Goal: Task Accomplishment & Management: Use online tool/utility

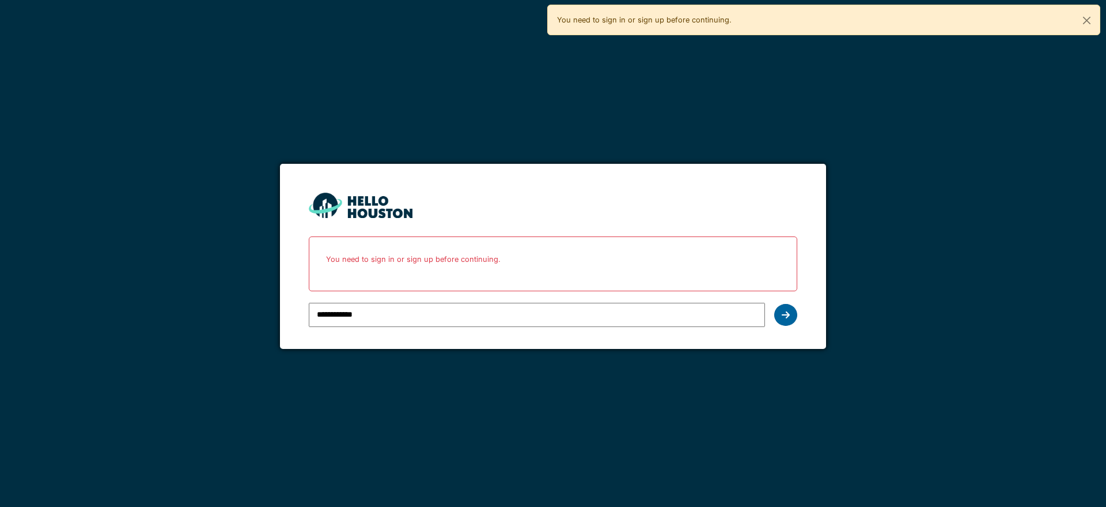
click at [785, 314] on icon at bounding box center [786, 314] width 8 height 9
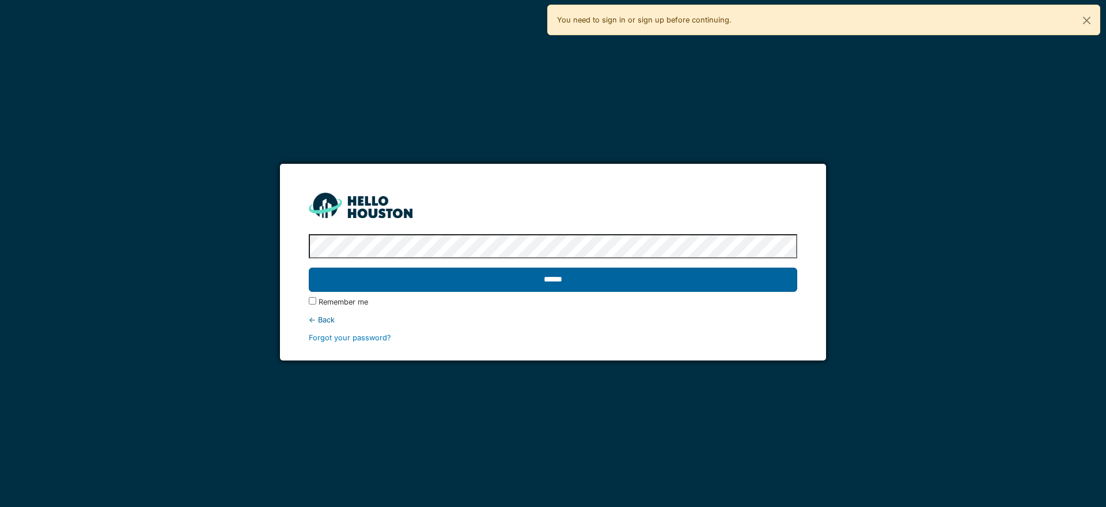
click at [651, 286] on input "******" at bounding box center [553, 279] width 488 height 24
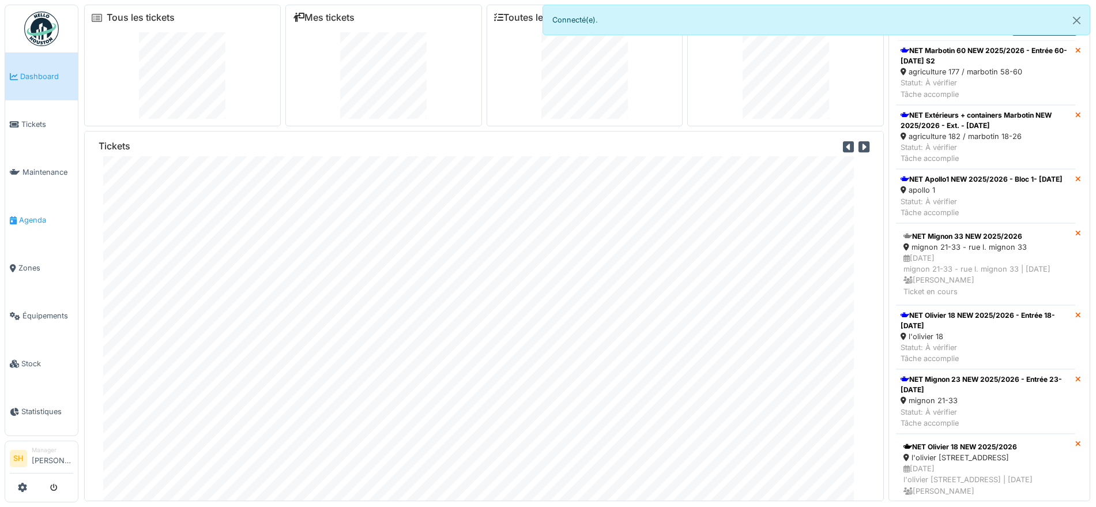
click at [37, 217] on span "Agenda" at bounding box center [46, 219] width 54 height 11
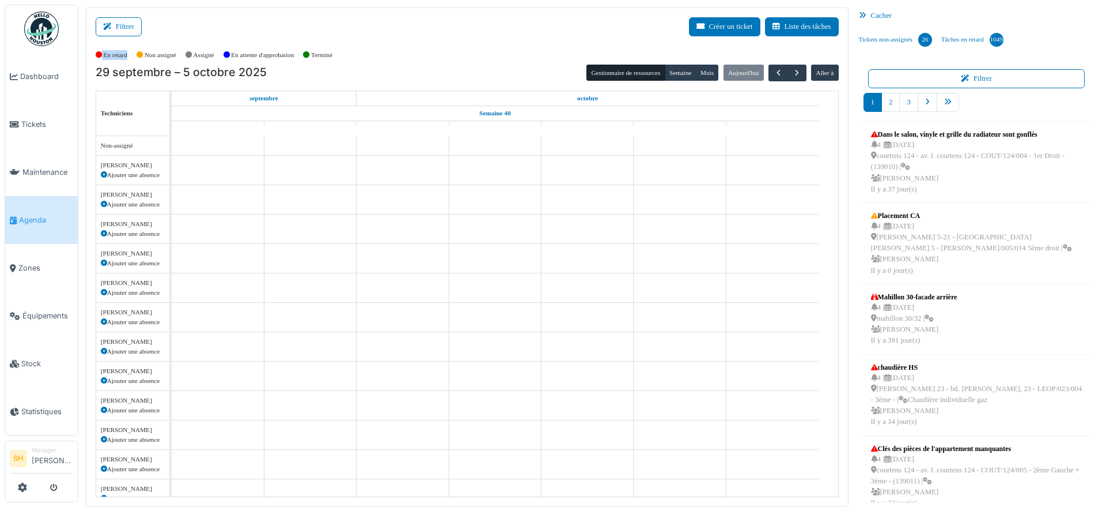
drag, startPoint x: 133, startPoint y: 54, endPoint x: 154, endPoint y: 81, distance: 34.4
click at [154, 81] on div "Filtrer Créer un ticket Liste des tâches Afficher les tâches non assignées *** …" at bounding box center [467, 256] width 763 height 499
click at [471, 32] on div "Filtrer Créer un ticket Liste des tâches" at bounding box center [467, 31] width 743 height 28
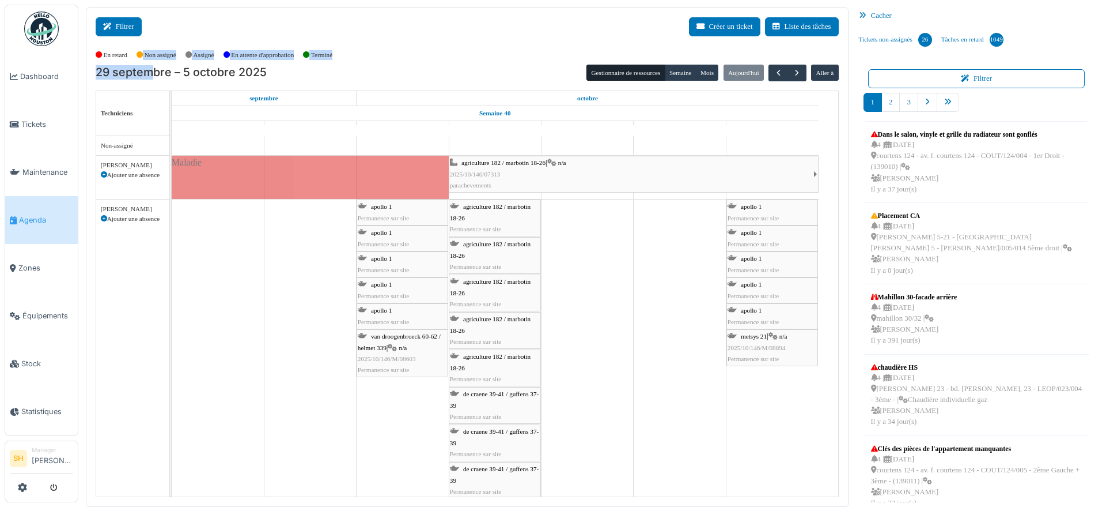
click at [109, 24] on icon at bounding box center [109, 26] width 13 height 7
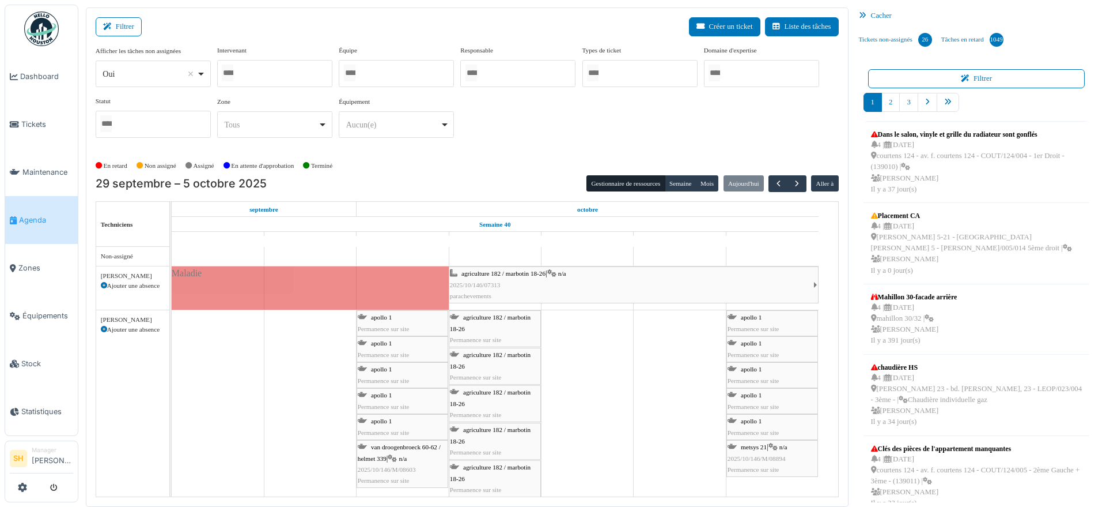
click at [378, 82] on div at bounding box center [396, 73] width 115 height 27
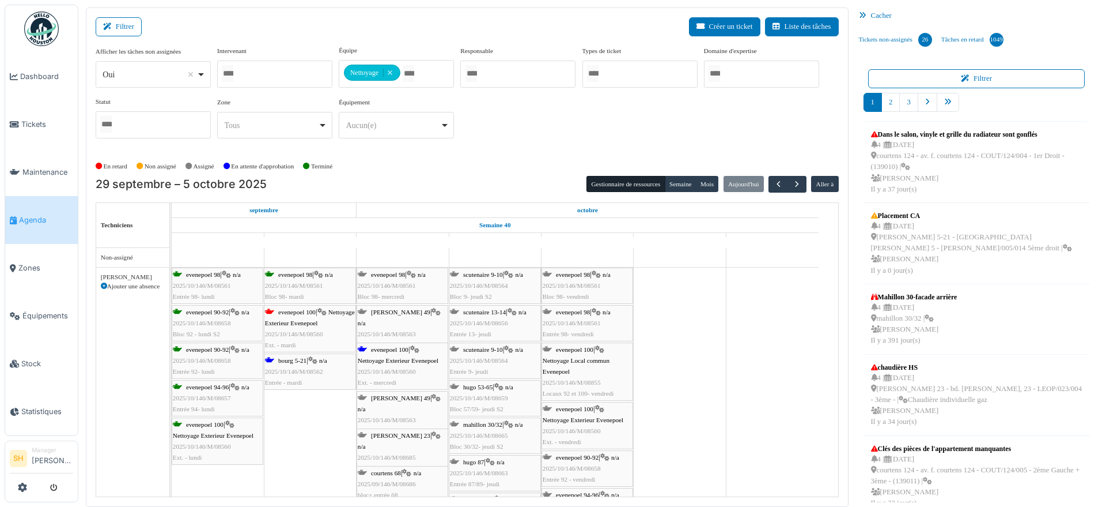
click at [545, 126] on div "Afficher les tâches non assignées *** Oui Remove item Oui Non Intervenant Abdel…" at bounding box center [467, 97] width 743 height 102
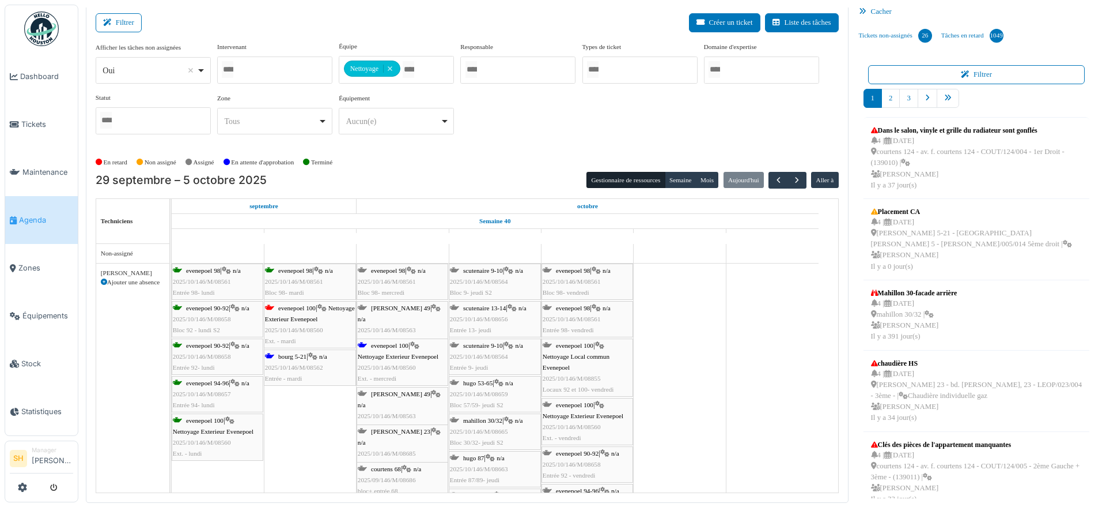
scroll to position [5, 0]
click at [293, 360] on div "bourg 5-21 | n/a 2025/10/146/M/08562 Entrée - mardi" at bounding box center [310, 366] width 90 height 33
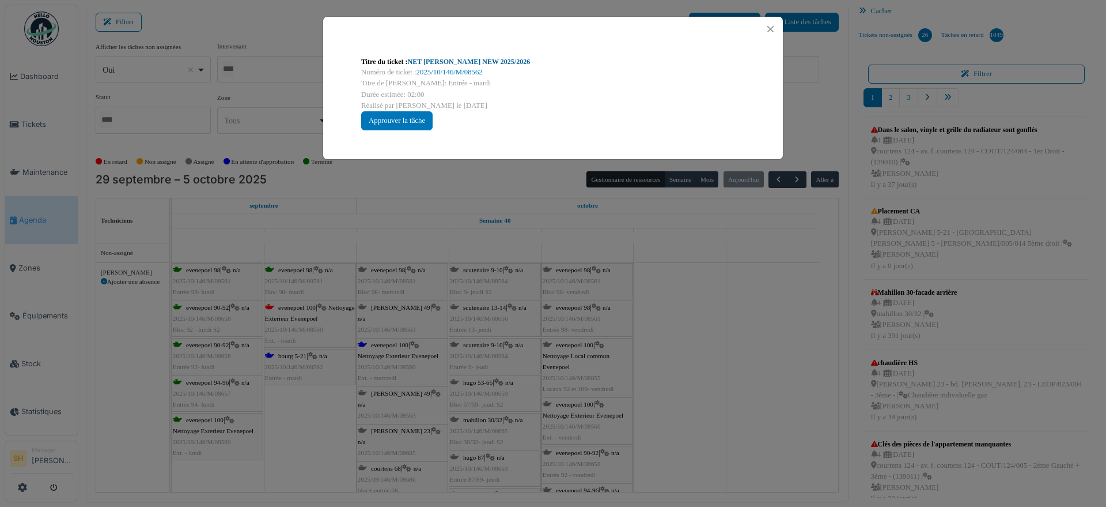
click at [462, 61] on link "NET C. Bourg NEW 2025/2026" at bounding box center [469, 62] width 123 height 8
click at [703, 383] on div "Titre du ticket : NET C. Bourg NEW 2025/2026 Numéro de ticket : 2025/10/146/M/0…" at bounding box center [553, 253] width 1106 height 507
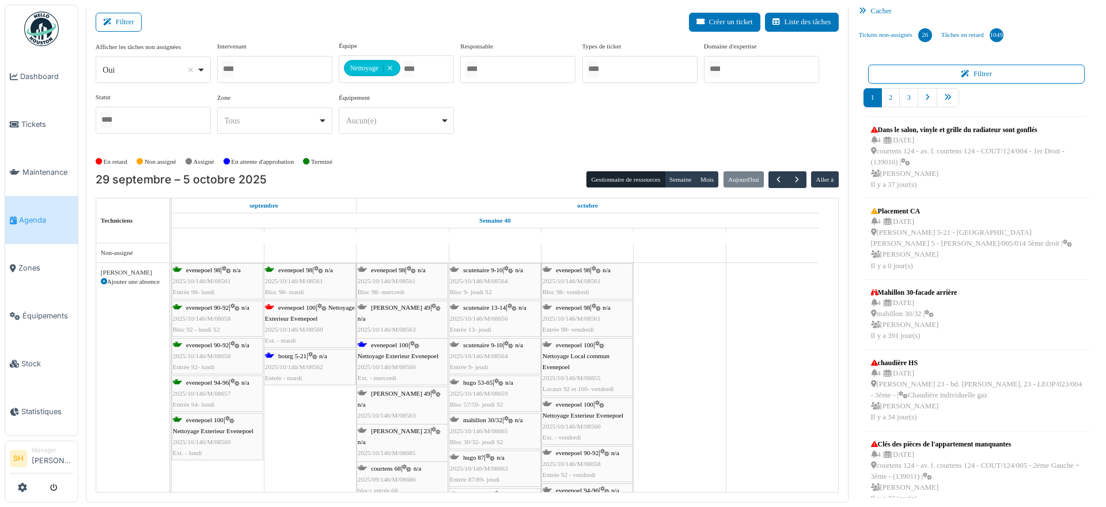
click at [308, 309] on span "evenepoel 100" at bounding box center [296, 307] width 37 height 7
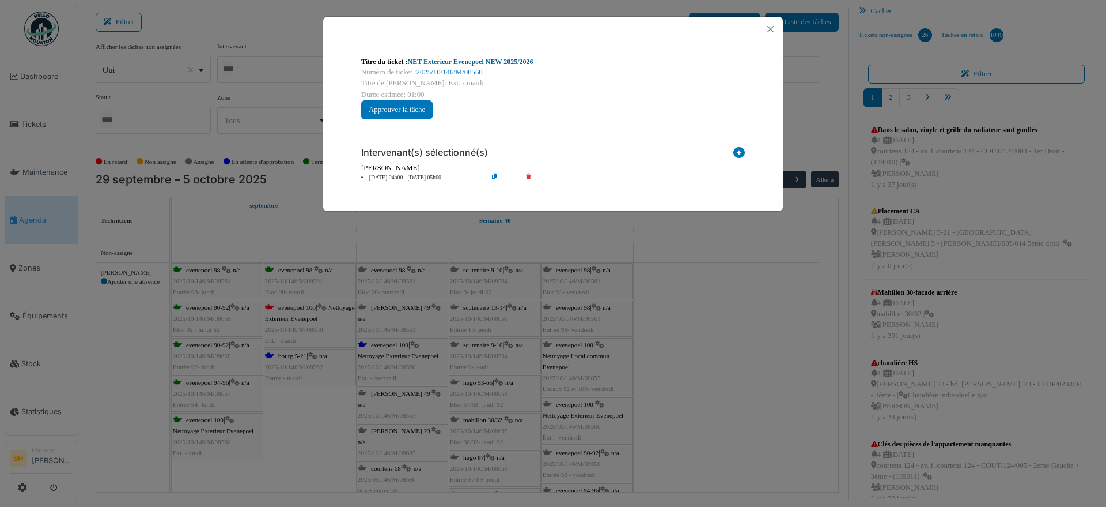
click at [441, 63] on link "NET Exterieur Evenepoel NEW 2025/2026" at bounding box center [471, 62] width 126 height 8
click at [725, 423] on div "Titre du ticket : NET Exterieur Evenepoel NEW 2025/2026 Numéro de ticket : 2025…" at bounding box center [553, 253] width 1106 height 507
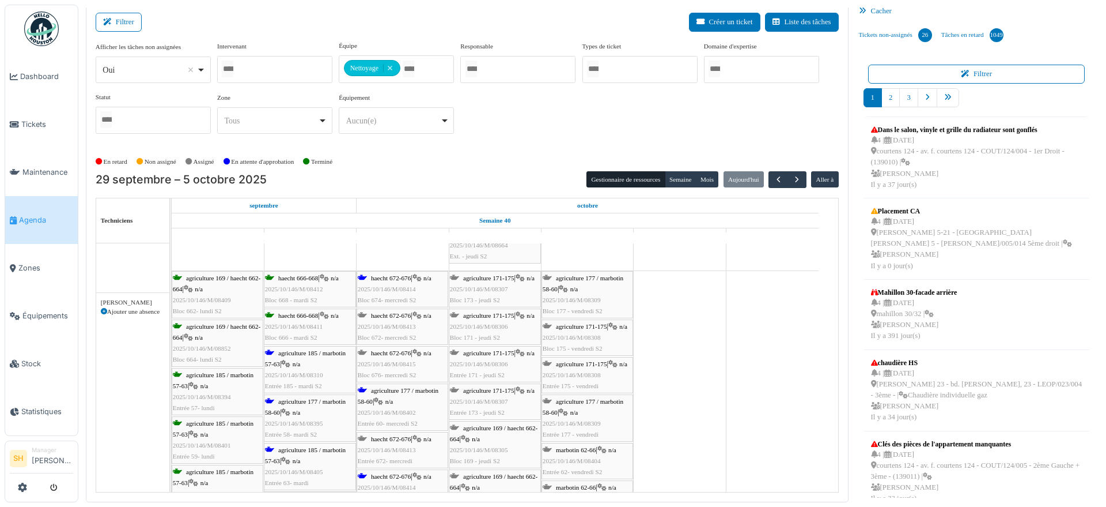
scroll to position [432, 0]
click at [302, 352] on span "agriculture 185 / marbotin 57-63" at bounding box center [305, 358] width 81 height 18
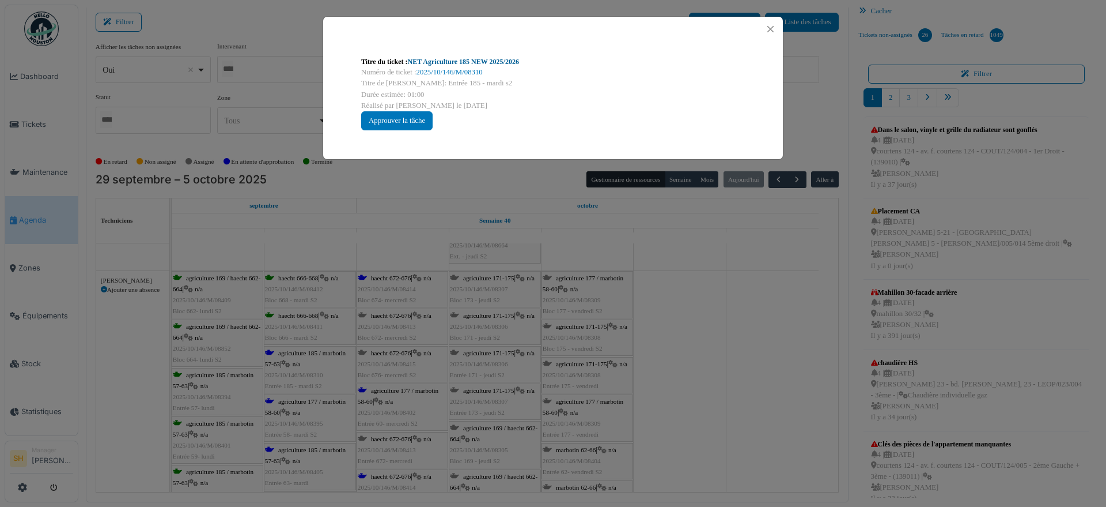
click at [453, 60] on link "NET Agriculture 185 NEW 2025/2026" at bounding box center [463, 62] width 111 height 8
click at [721, 460] on div "Titre du ticket : NET Agriculture 185 NEW 2025/2026 Numéro de ticket : 2025/10/…" at bounding box center [553, 253] width 1106 height 507
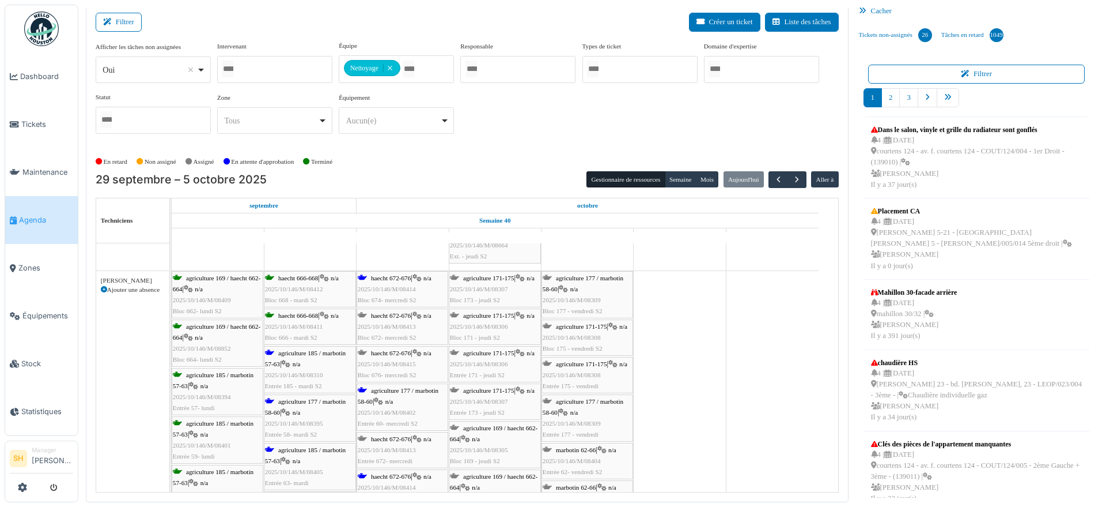
click at [298, 409] on span "n/a" at bounding box center [297, 412] width 8 height 7
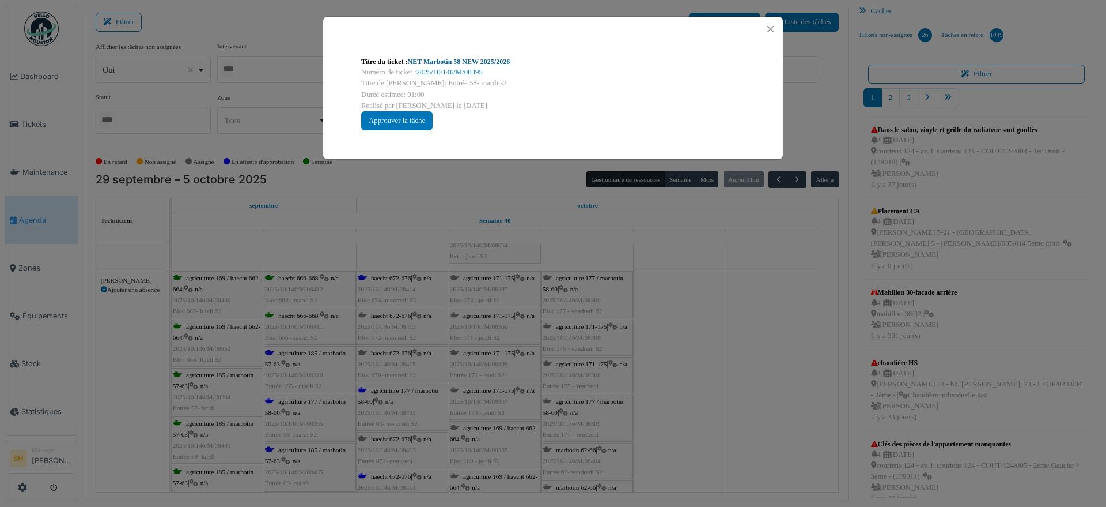
click at [429, 61] on link "NET Marbotin 58 NEW 2025/2026" at bounding box center [459, 62] width 103 height 8
drag, startPoint x: 702, startPoint y: 473, endPoint x: 697, endPoint y: 469, distance: 6.1
click at [699, 470] on div "Titre du ticket : NET Marbotin 58 NEW 2025/2026 Numéro de ticket : 2025/10/146/…" at bounding box center [553, 253] width 1106 height 507
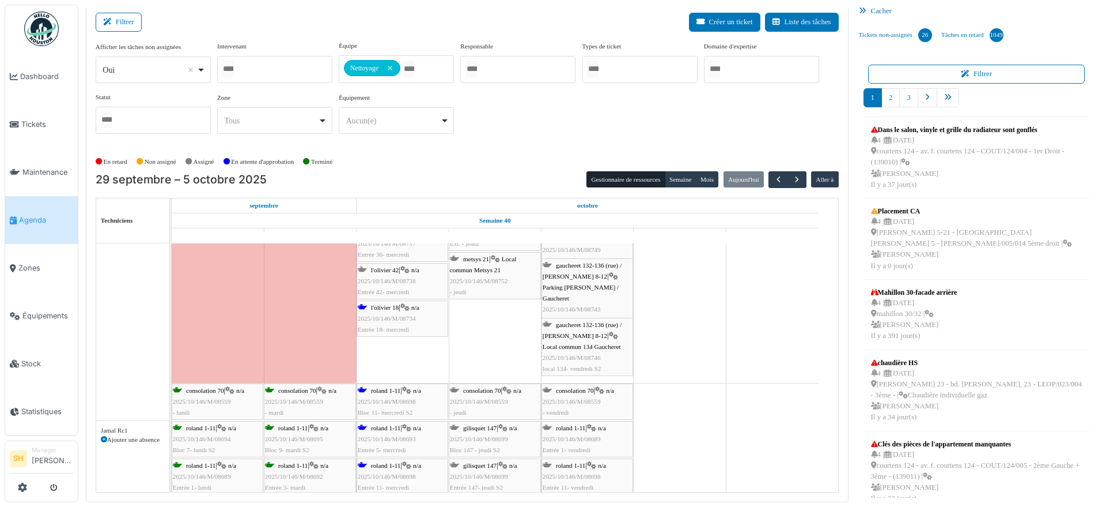
scroll to position [1153, 0]
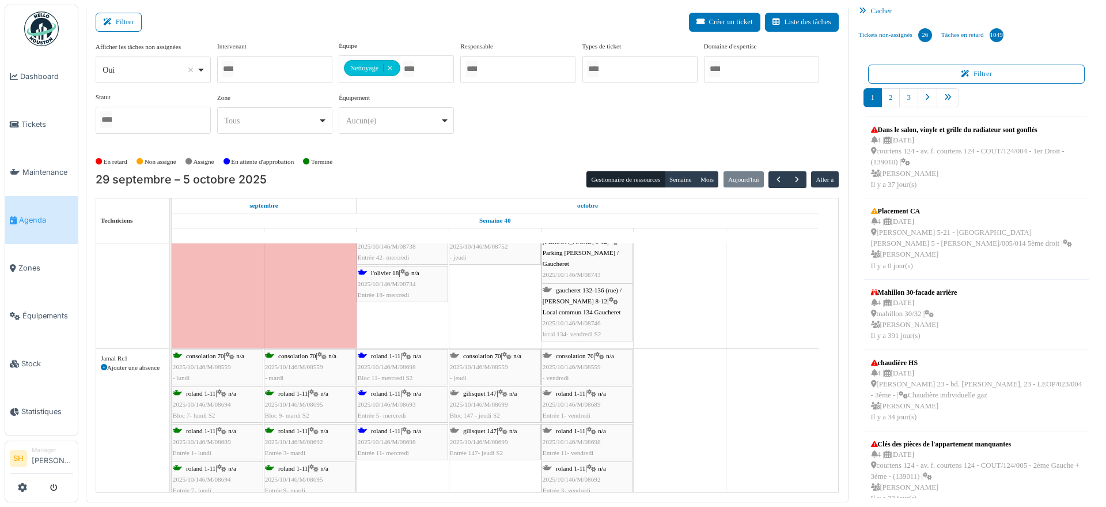
click at [399, 358] on span "roland 1-11" at bounding box center [385, 355] width 29 height 7
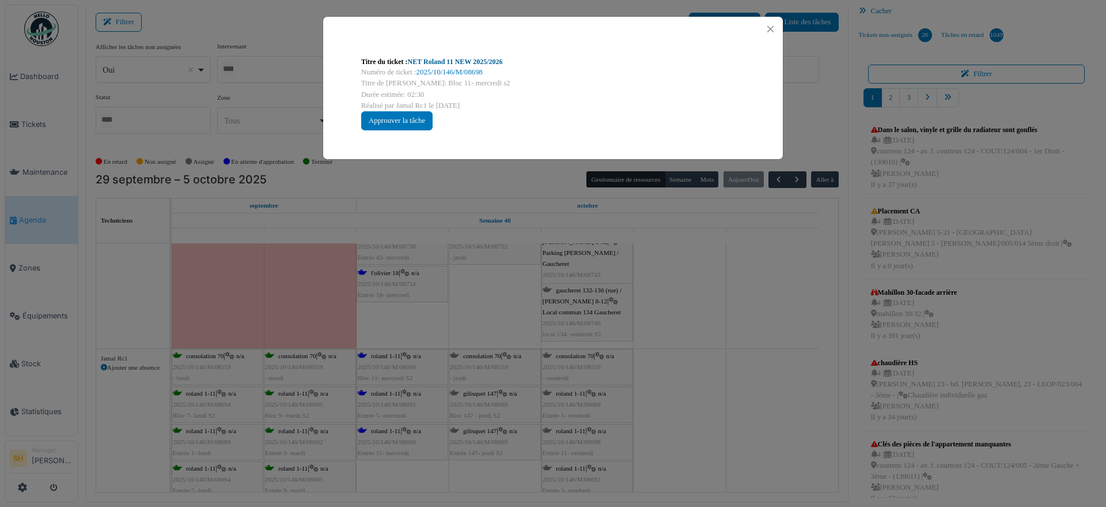
click at [468, 63] on link "NET Roland 11 NEW 2025/2026" at bounding box center [455, 62] width 95 height 8
click at [737, 358] on div "Titre du ticket : NET Roland 11 NEW 2025/2026 Numéro de ticket : 2025/10/146/M/…" at bounding box center [553, 253] width 1106 height 507
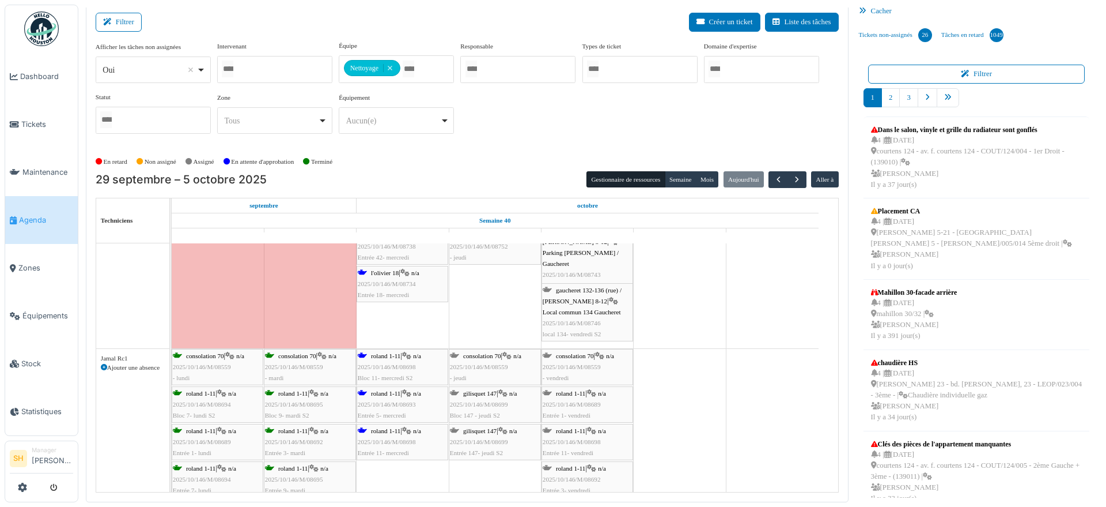
click at [396, 390] on span "roland 1-11" at bounding box center [385, 393] width 29 height 7
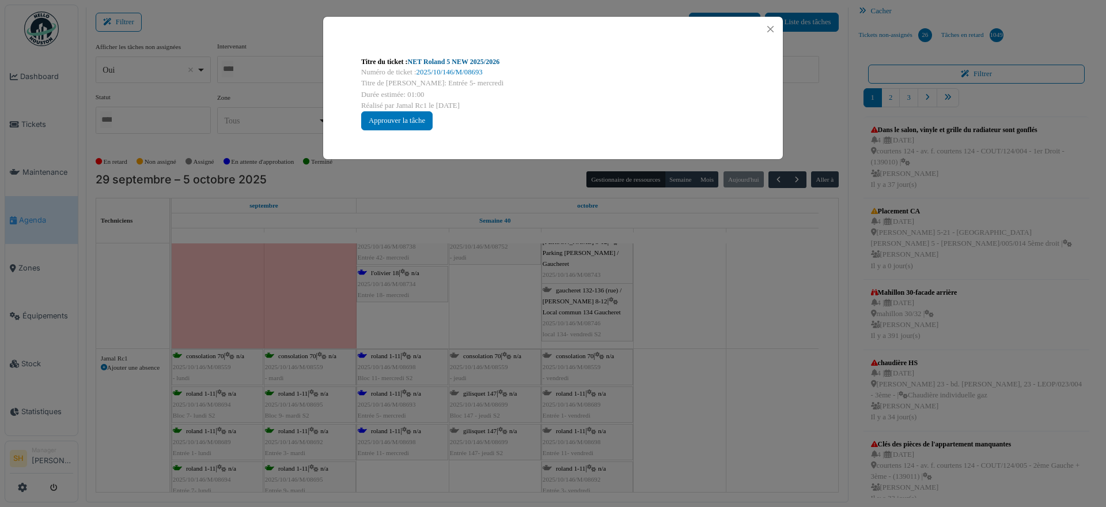
click at [454, 62] on link "NET Roland 5 NEW 2025/2026" at bounding box center [454, 62] width 92 height 8
click at [690, 311] on div "Titre du ticket : NET Roland 5 NEW 2025/2026 Numéro de ticket : 2025/10/146/M/0…" at bounding box center [553, 253] width 1106 height 507
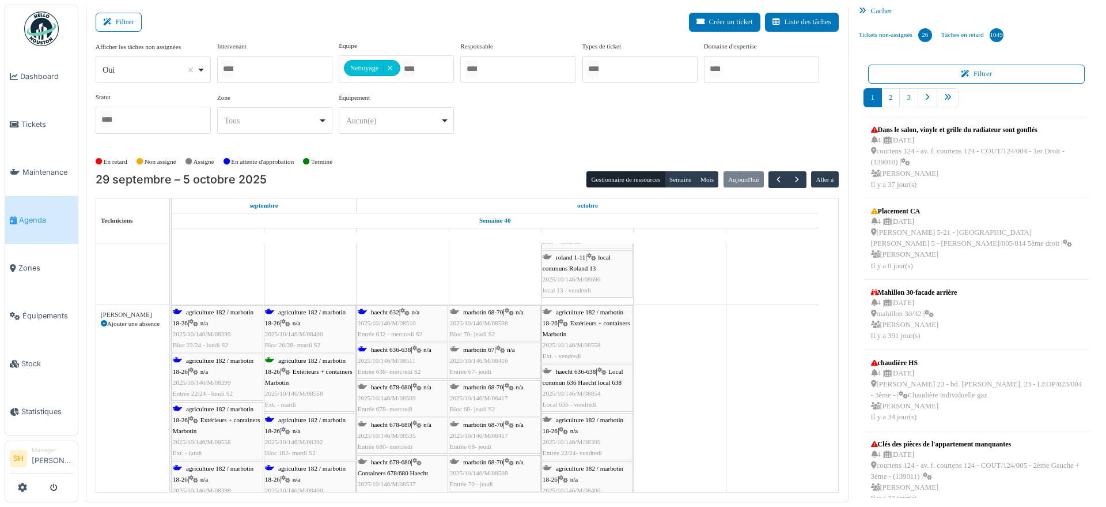
scroll to position [1585, 0]
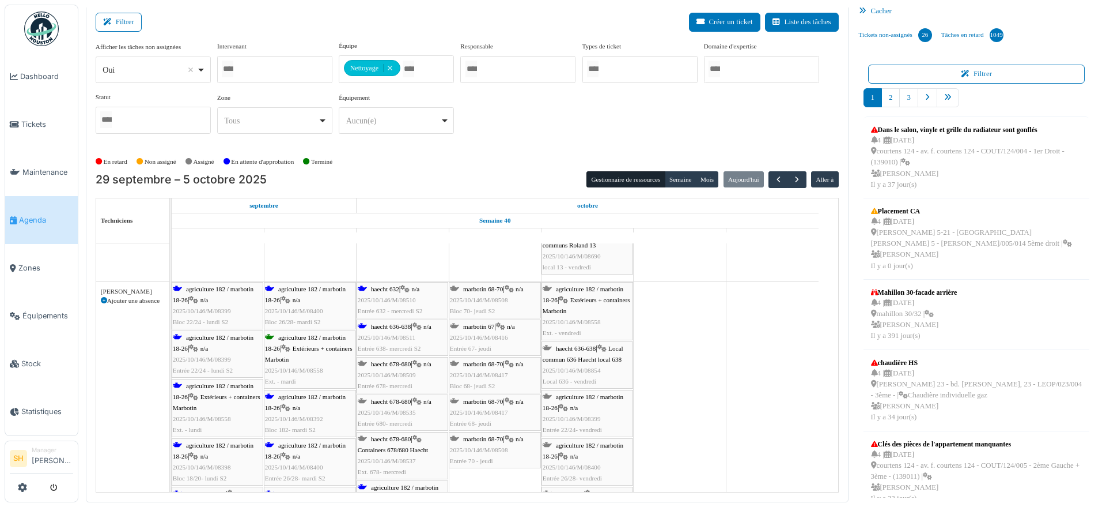
click at [188, 292] on div "agriculture 182 / marbotin 18-26 | n/a 2025/10/146/M/08399 Bloc 22/24 - lundi S2" at bounding box center [217, 306] width 89 height 44
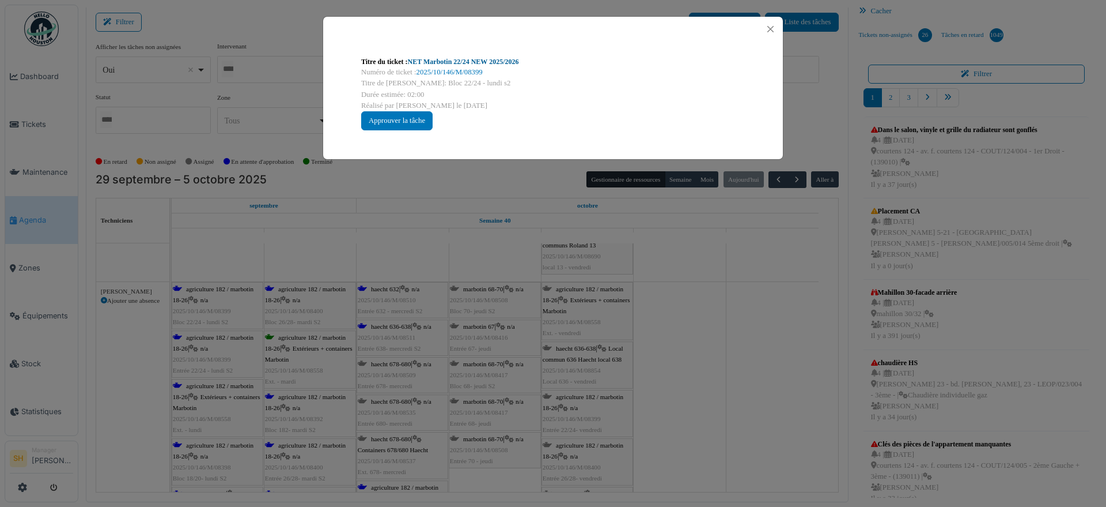
click at [474, 58] on link "NET Marbotin 22/24 NEW 2025/2026" at bounding box center [463, 62] width 111 height 8
click at [732, 462] on div "Titre du ticket : NET Marbotin 22/24 NEW 2025/2026 Numéro de ticket : 2025/10/1…" at bounding box center [553, 253] width 1106 height 507
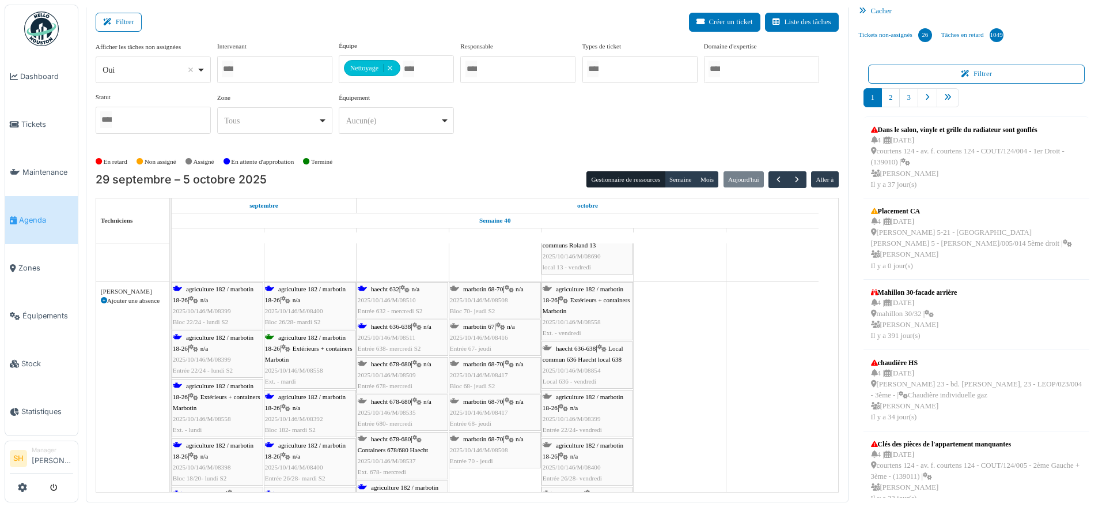
scroll to position [1729, 0]
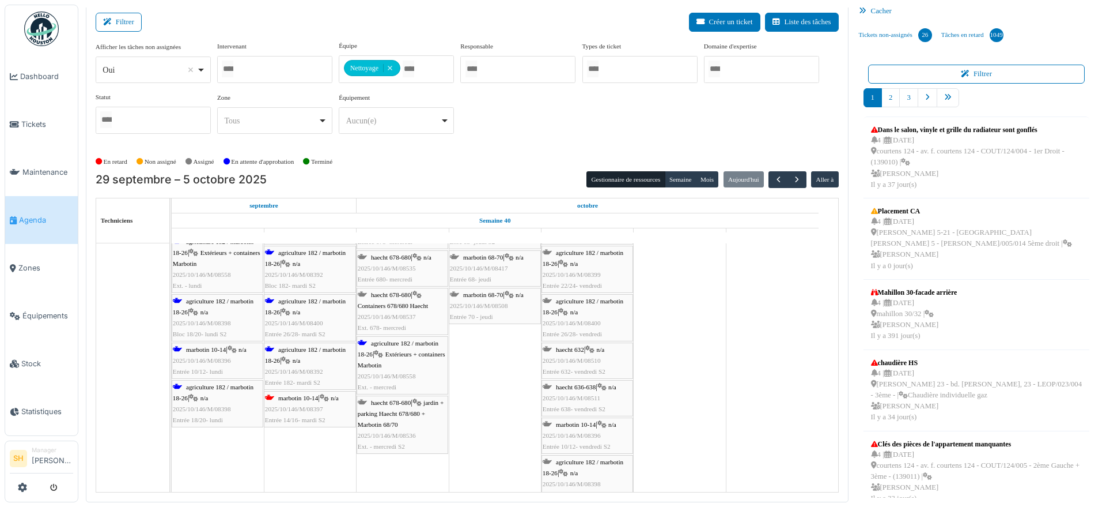
click at [216, 389] on span "agriculture 182 / marbotin 18-26" at bounding box center [213, 392] width 81 height 18
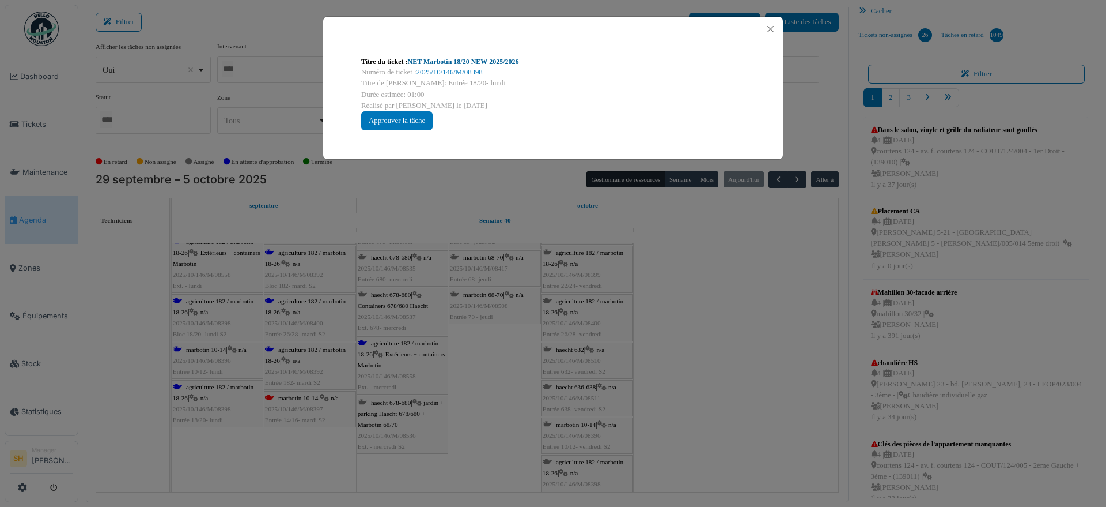
click at [469, 62] on link "NET Marbotin 18/20 NEW 2025/2026" at bounding box center [463, 62] width 111 height 8
click at [741, 334] on div "Titre du ticket : NET Marbotin 18/20 NEW 2025/2026 Numéro de ticket : 2025/10/1…" at bounding box center [553, 253] width 1106 height 507
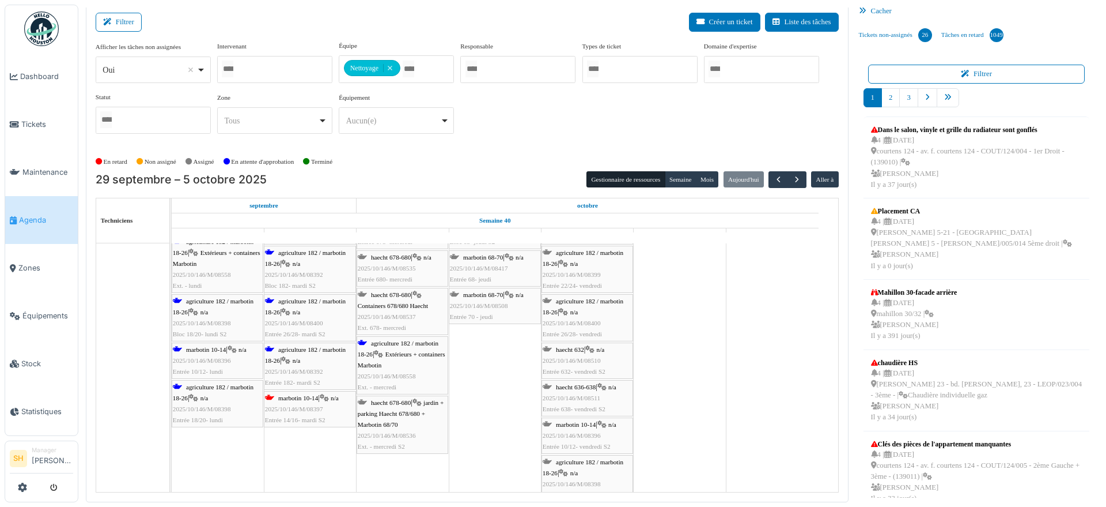
click at [210, 259] on span "Extérieurs + containers Marbotin" at bounding box center [217, 258] width 88 height 18
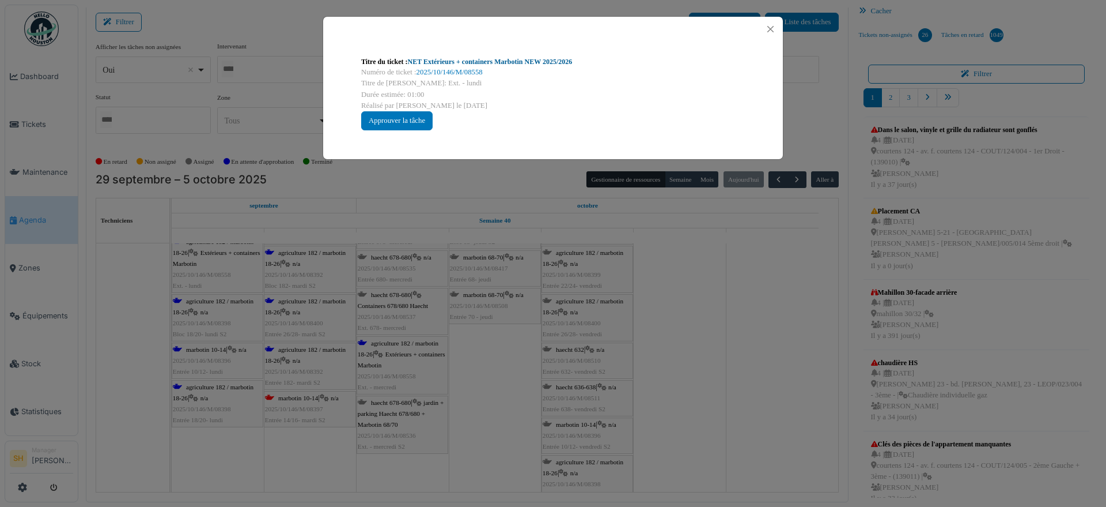
click at [490, 59] on link "NET Extérieurs + containers Marbotin NEW 2025/2026" at bounding box center [490, 62] width 165 height 8
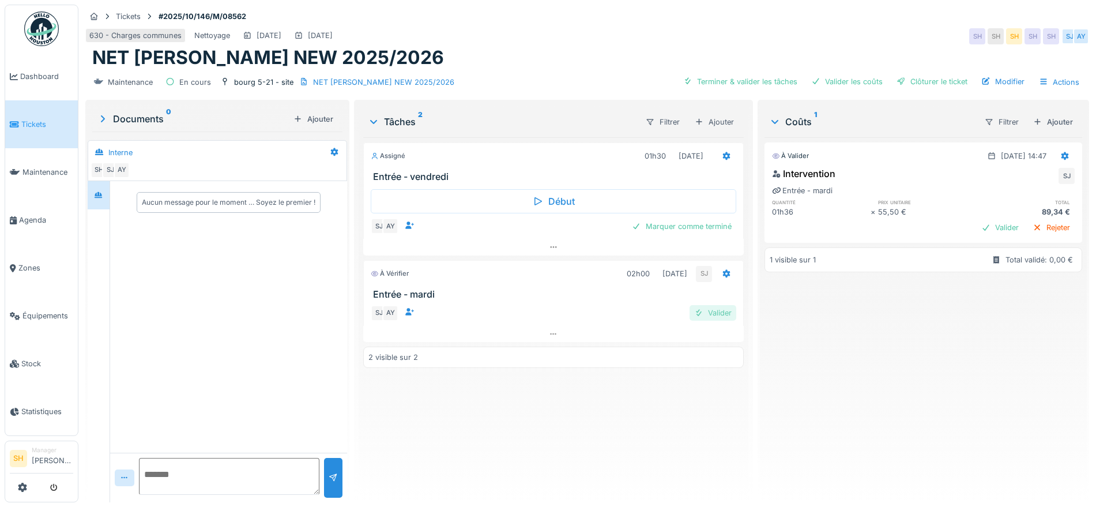
click at [711, 313] on div "Valider" at bounding box center [712, 313] width 47 height 16
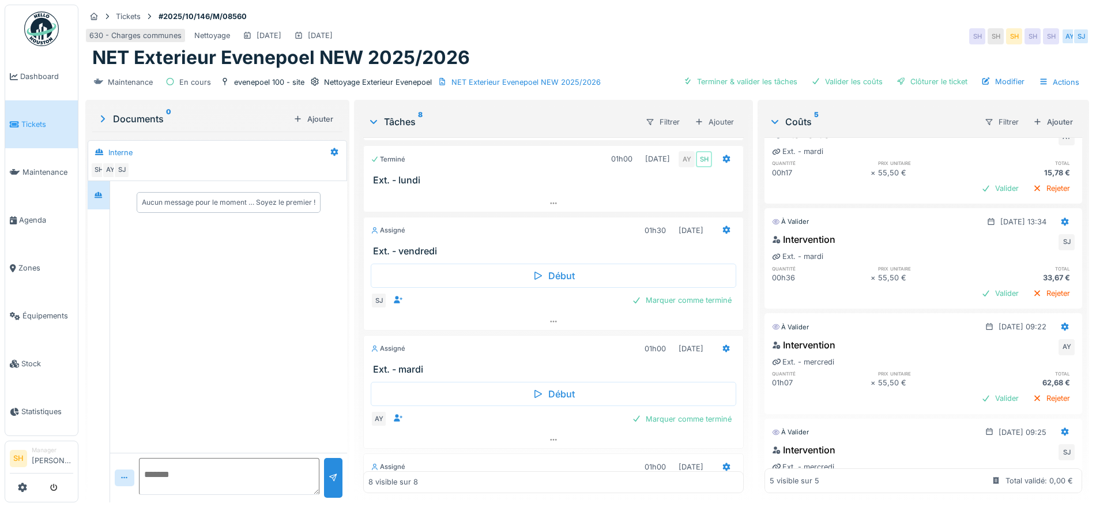
scroll to position [288, 0]
click at [651, 419] on div "Marquer comme terminé" at bounding box center [681, 420] width 109 height 16
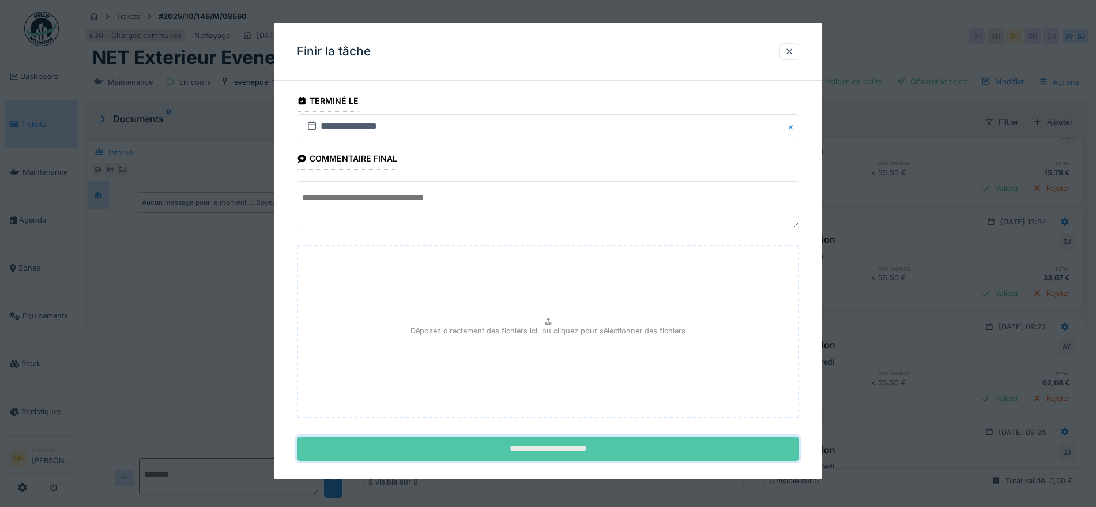
click at [617, 440] on input "**********" at bounding box center [548, 448] width 502 height 24
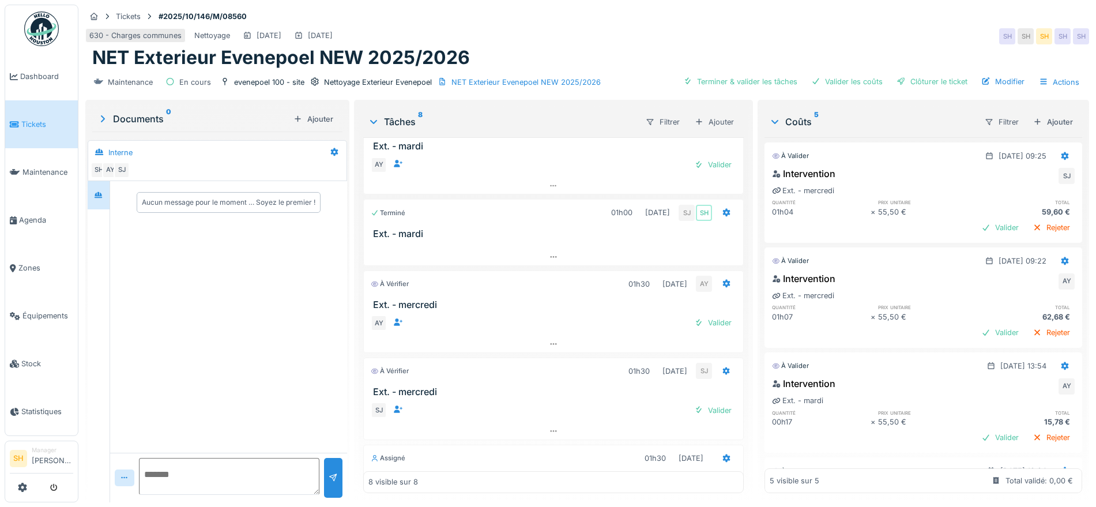
scroll to position [360, 0]
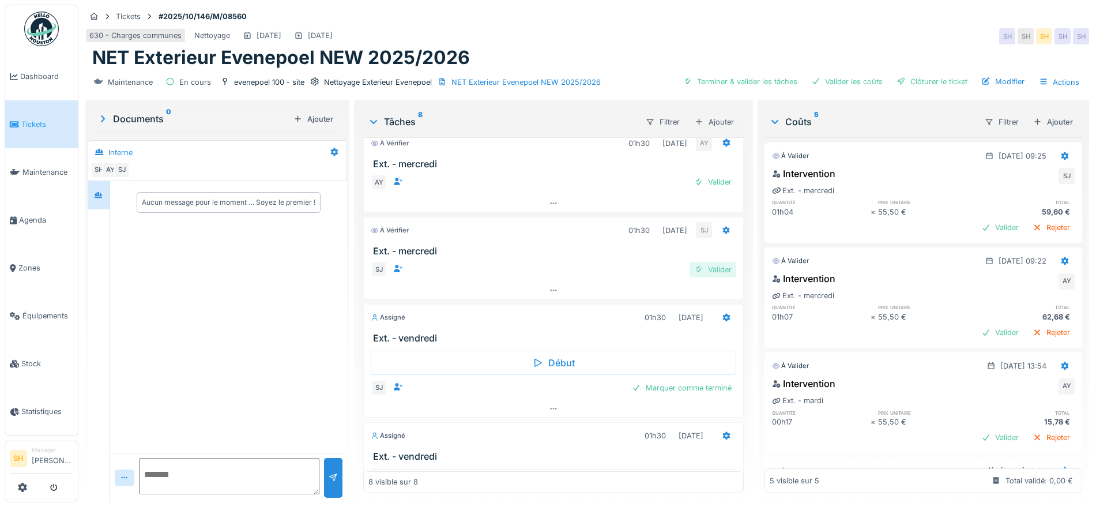
click at [705, 270] on div "Valider" at bounding box center [712, 270] width 47 height 16
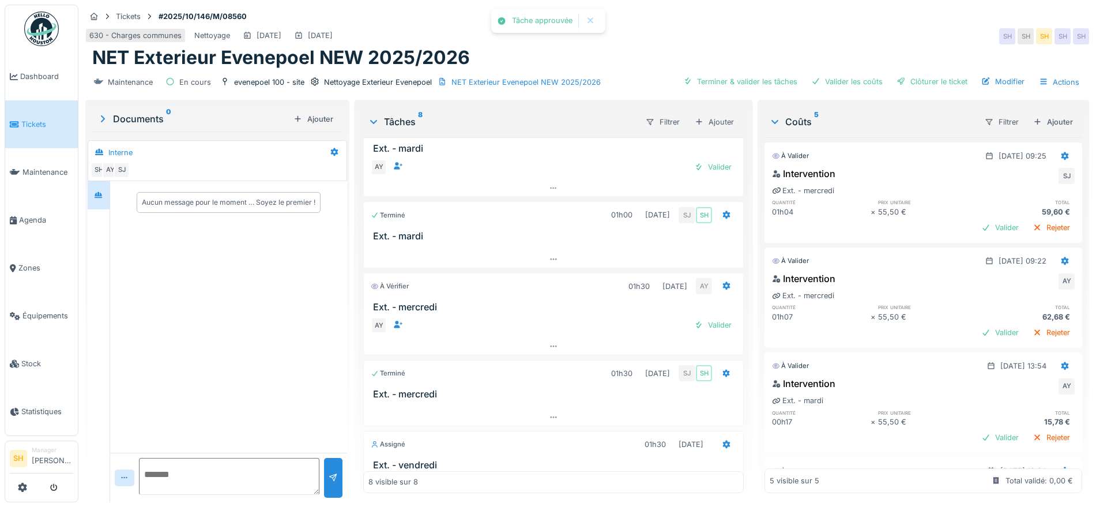
scroll to position [216, 0]
click at [703, 324] on div "Valider" at bounding box center [712, 326] width 47 height 16
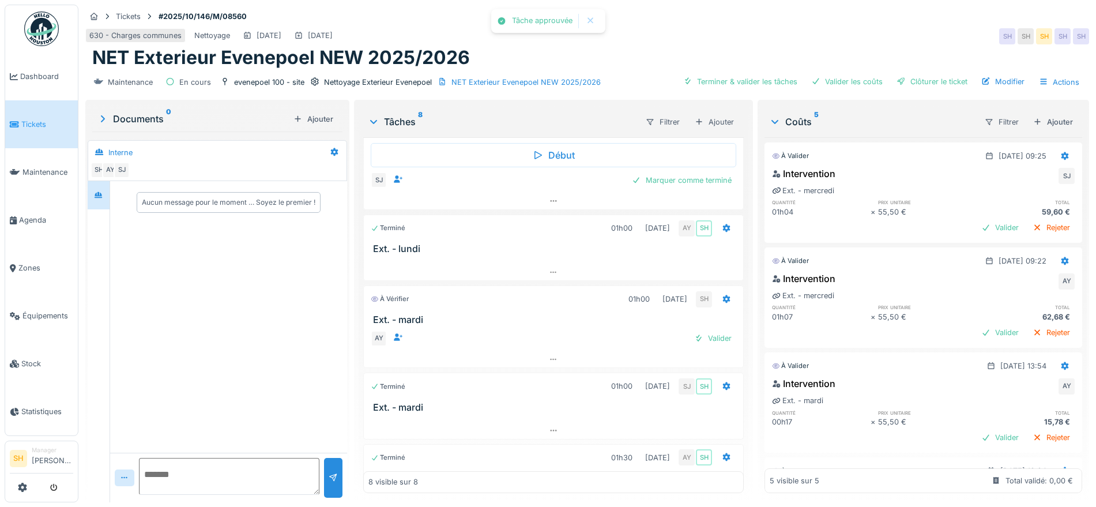
scroll to position [0, 0]
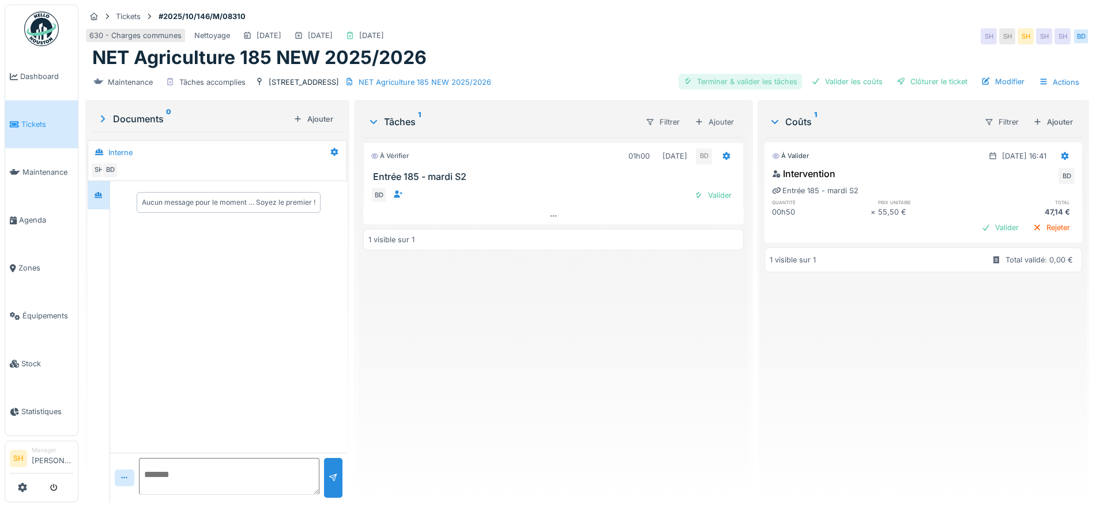
click at [722, 82] on div "Terminer & valider les tâches" at bounding box center [739, 82] width 123 height 16
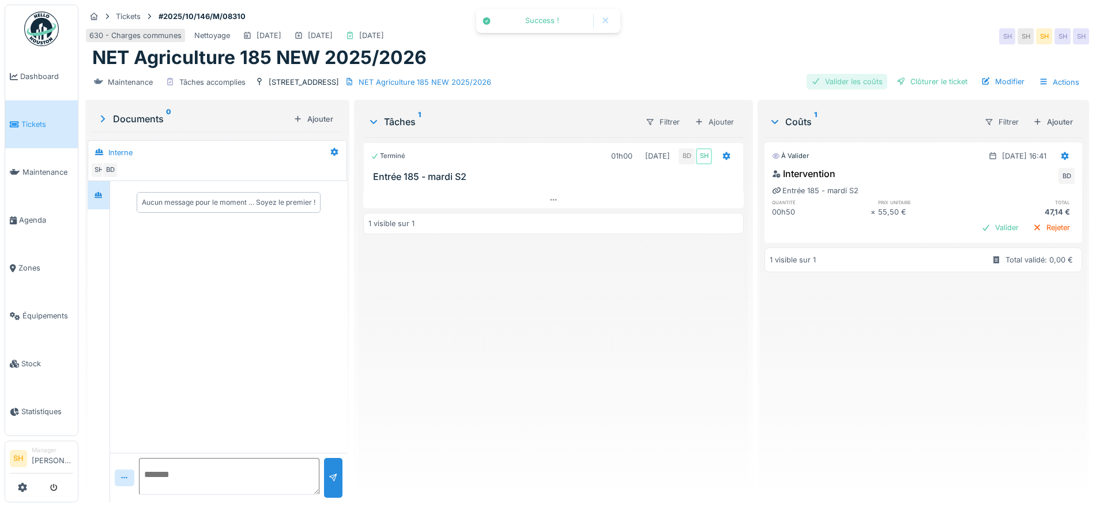
click at [851, 85] on div "Valider les coûts" at bounding box center [846, 82] width 81 height 16
click at [927, 85] on div "Clôturer le ticket" at bounding box center [932, 82] width 80 height 16
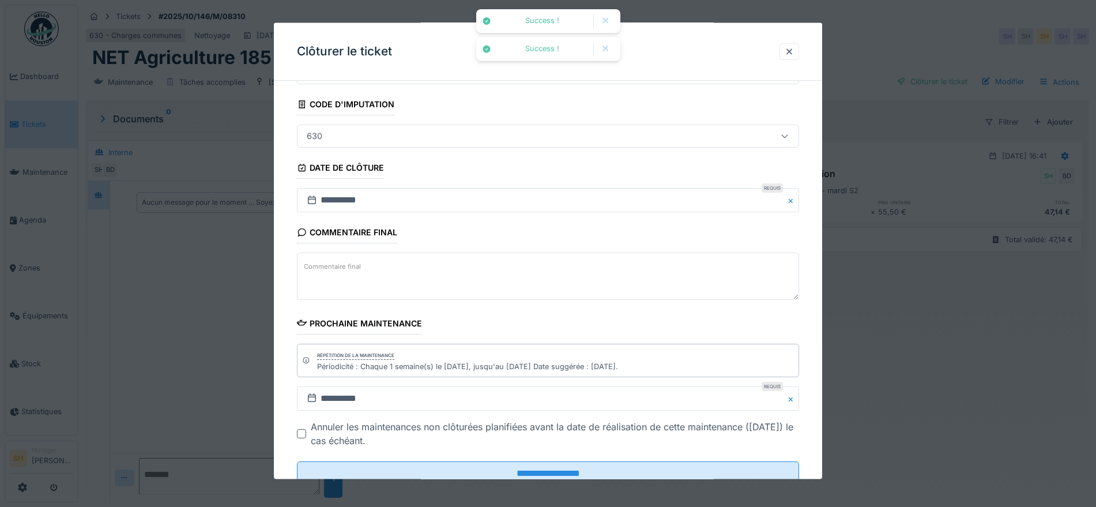
scroll to position [99, 0]
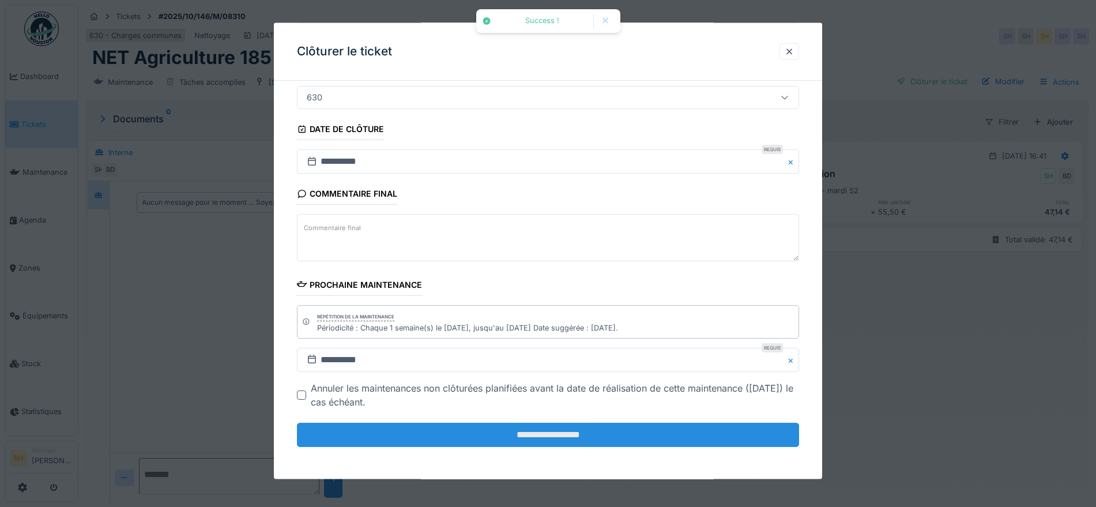
click at [499, 434] on input "**********" at bounding box center [548, 434] width 502 height 24
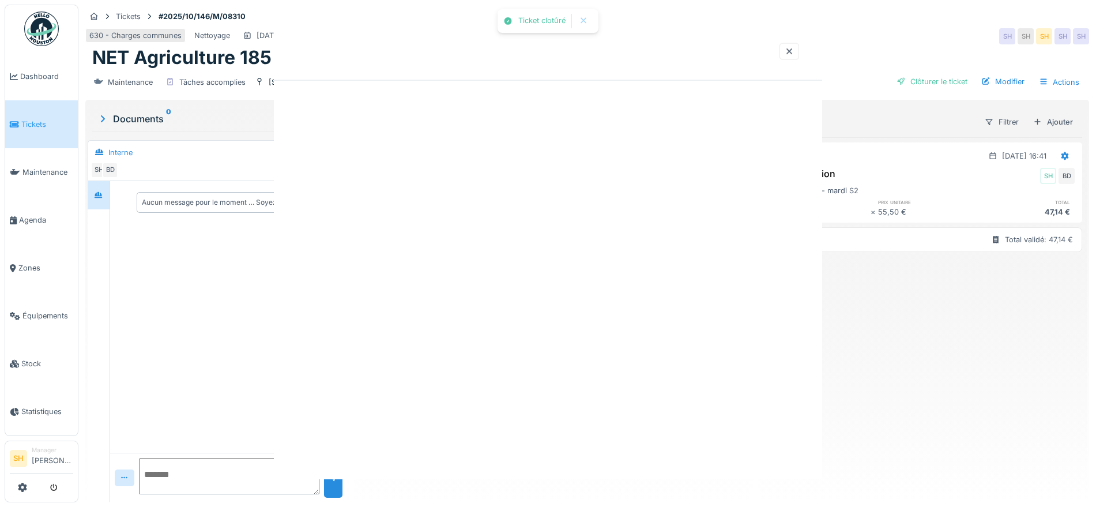
scroll to position [0, 0]
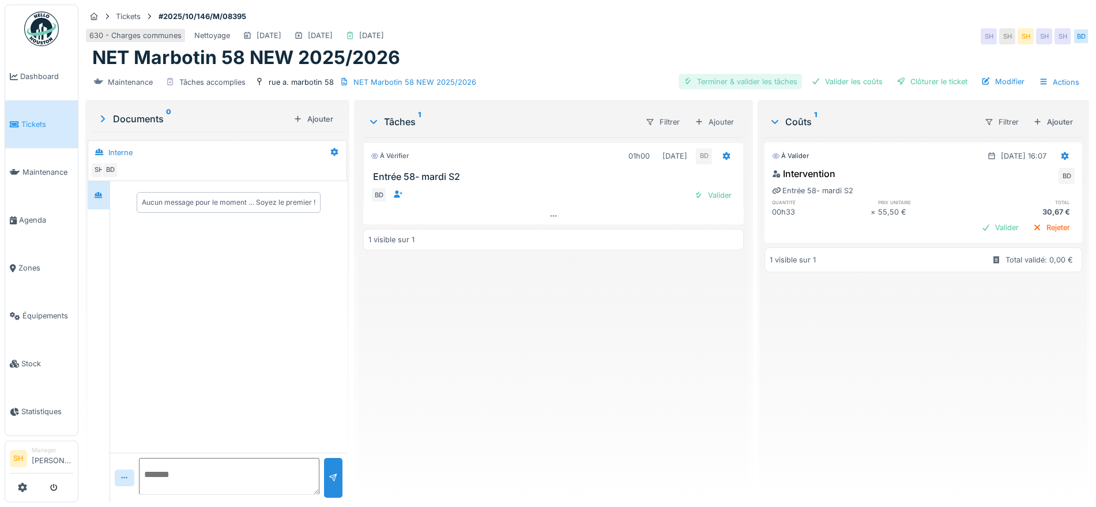
click at [733, 81] on div "Terminer & valider les tâches" at bounding box center [739, 82] width 123 height 16
click at [848, 78] on div "Valider les coûts" at bounding box center [846, 82] width 81 height 16
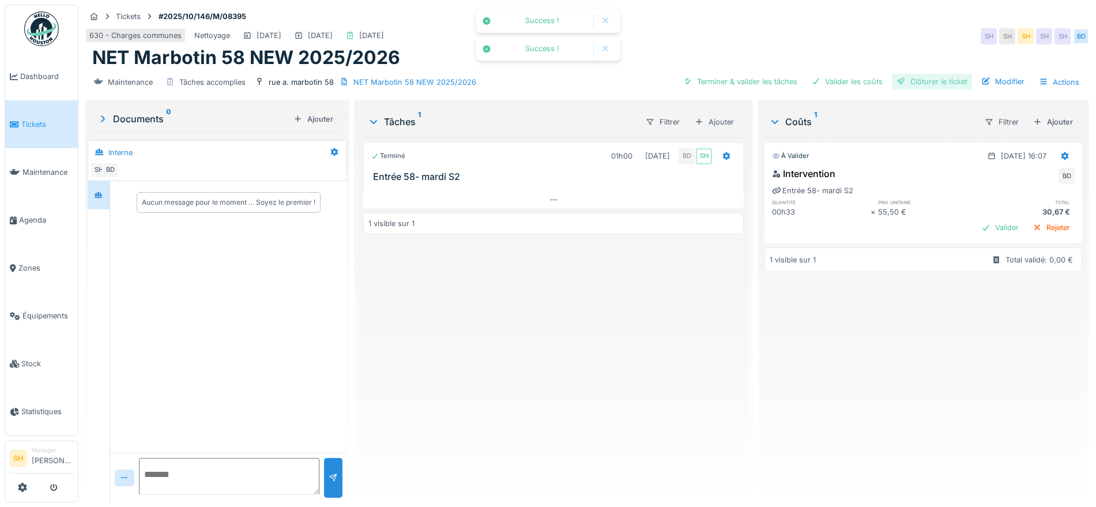
click at [917, 80] on div "Clôturer le ticket" at bounding box center [932, 82] width 80 height 16
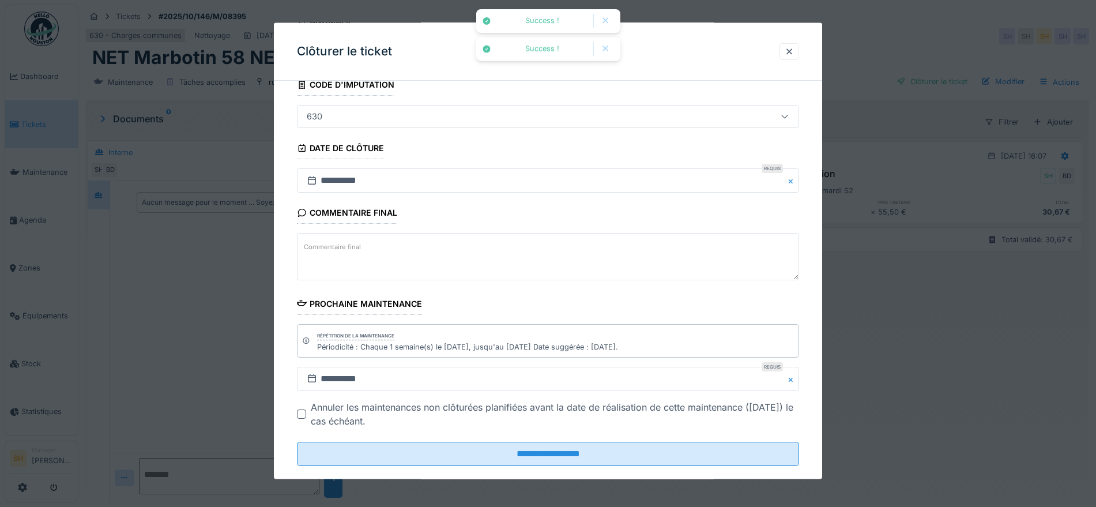
scroll to position [99, 0]
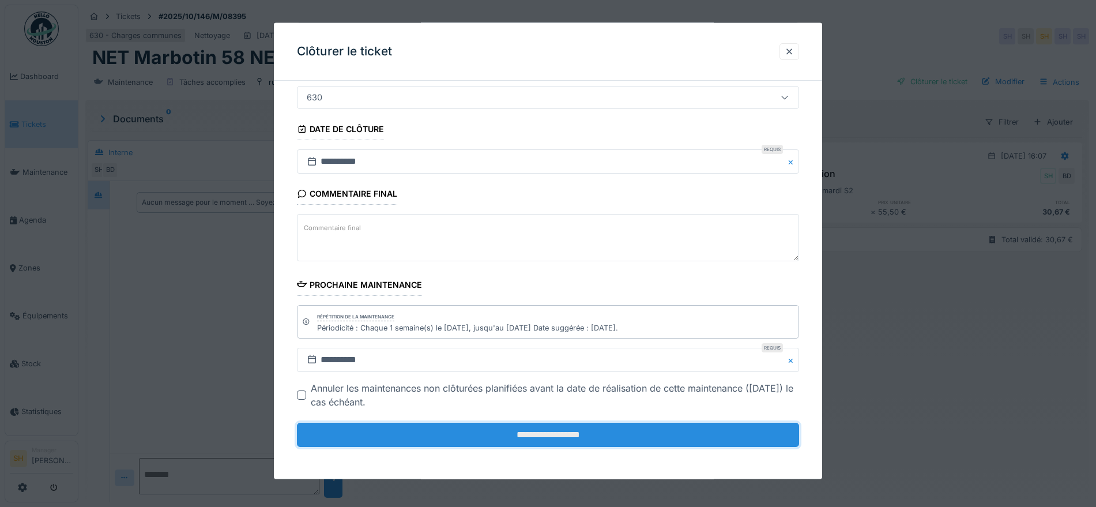
click at [589, 443] on input "**********" at bounding box center [548, 434] width 502 height 24
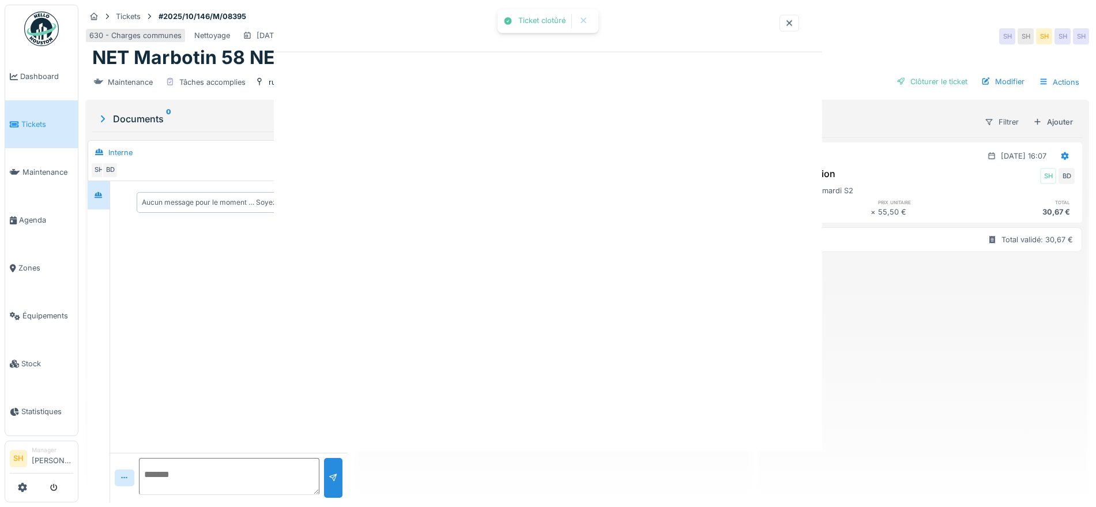
scroll to position [0, 0]
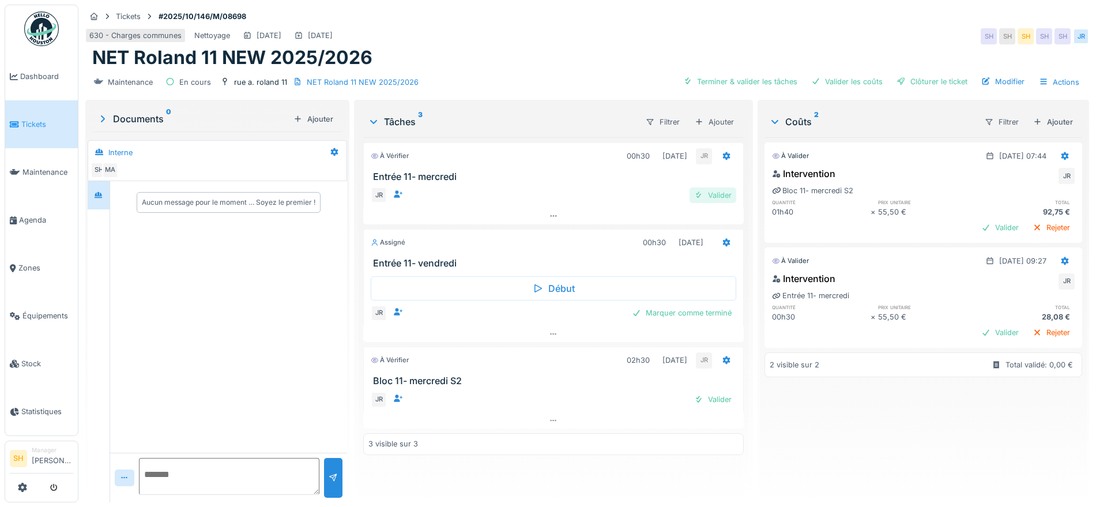
click at [712, 194] on div "Valider" at bounding box center [712, 195] width 47 height 16
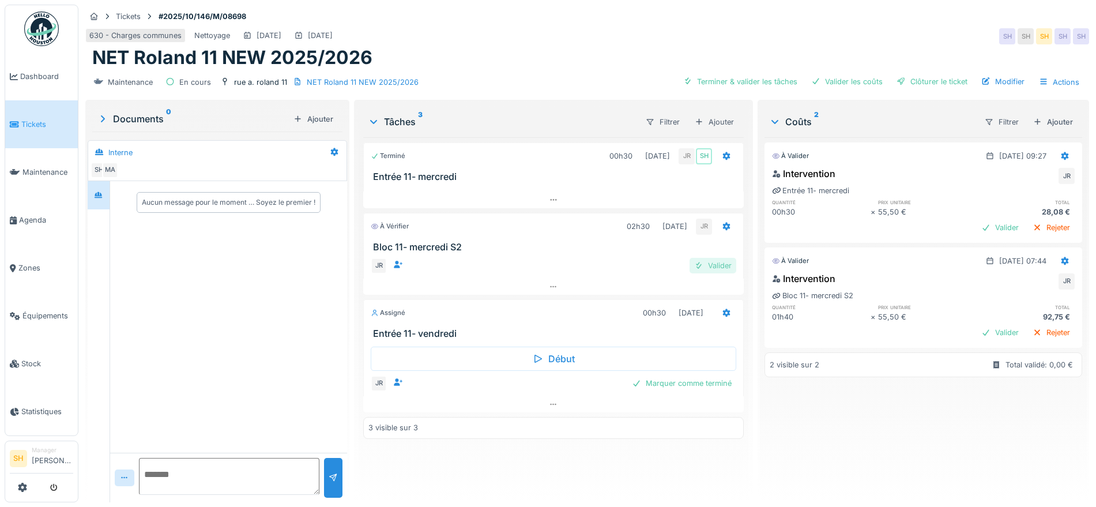
click at [711, 266] on div "Valider" at bounding box center [712, 266] width 47 height 16
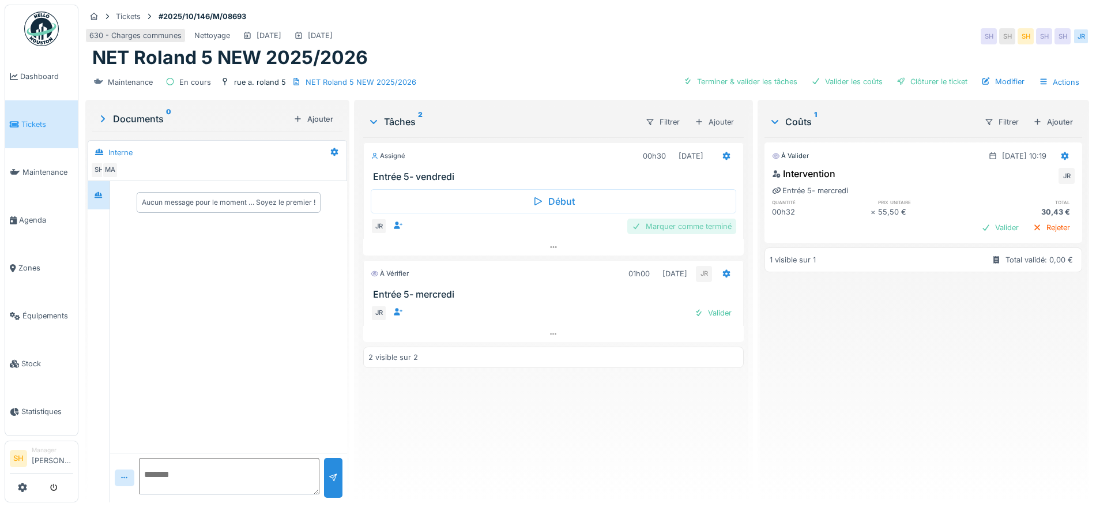
click at [685, 223] on div "Marquer comme terminé" at bounding box center [681, 226] width 109 height 16
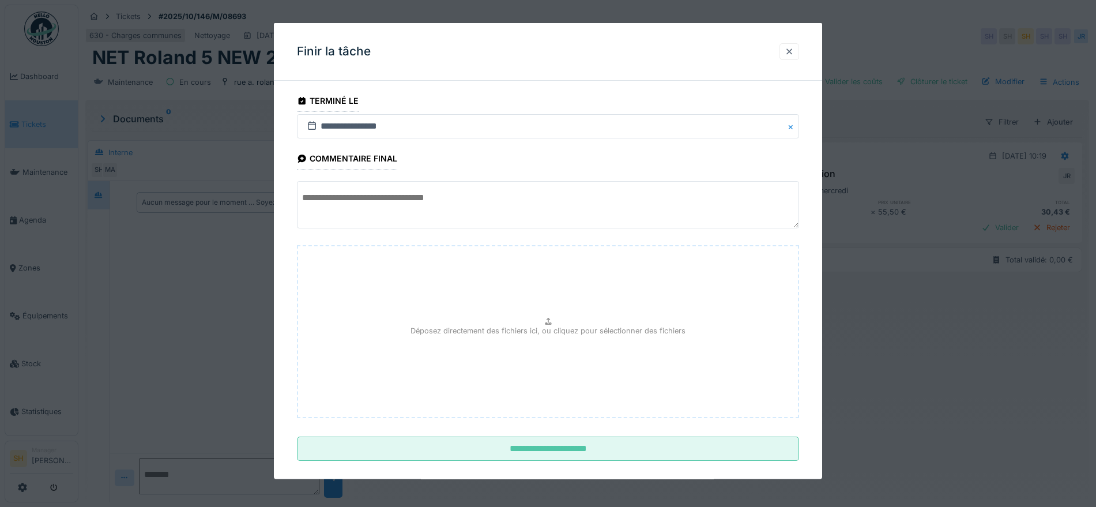
click at [794, 52] on div at bounding box center [788, 51] width 9 height 11
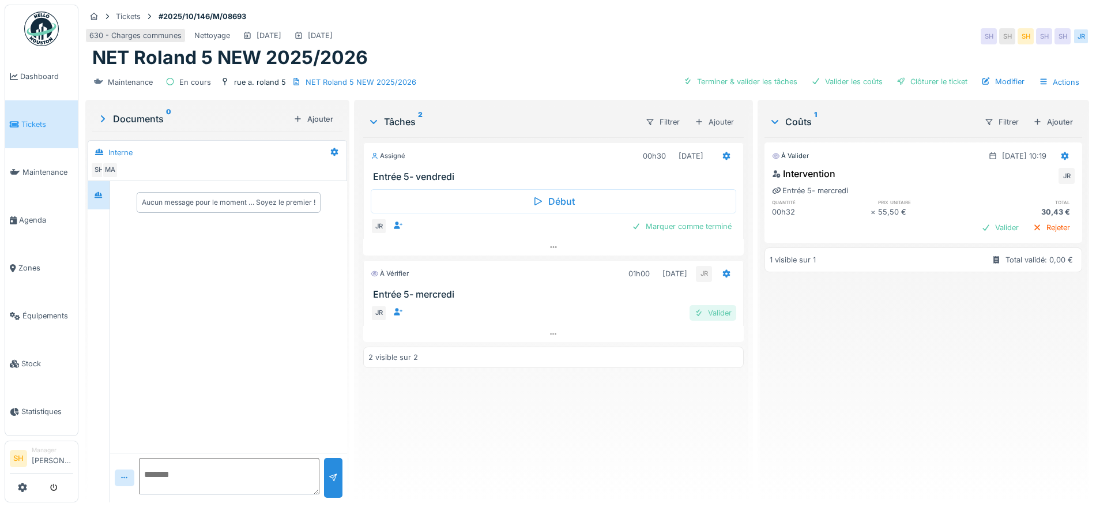
click at [717, 314] on div "Valider" at bounding box center [712, 313] width 47 height 16
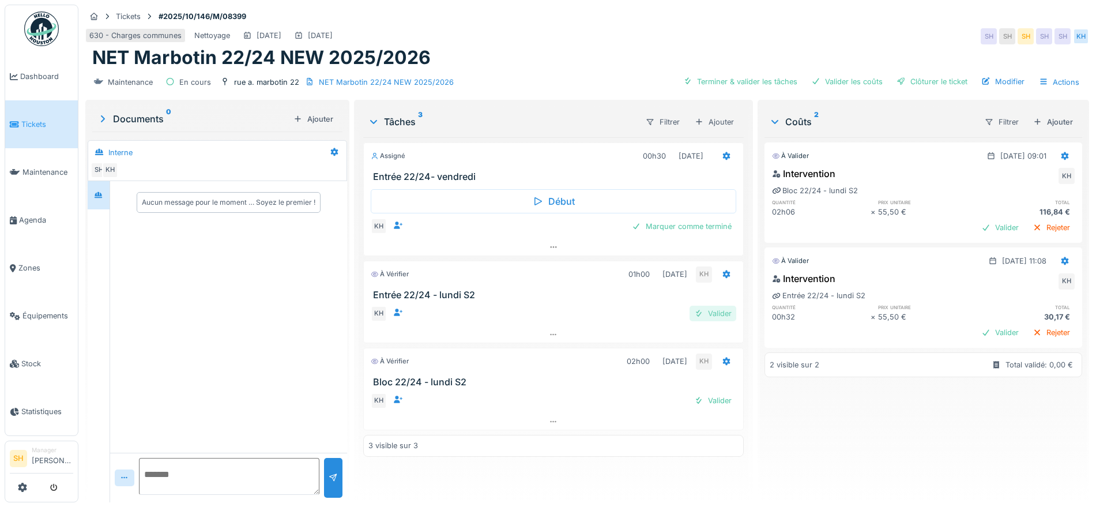
click at [705, 314] on div "Valider" at bounding box center [712, 313] width 47 height 16
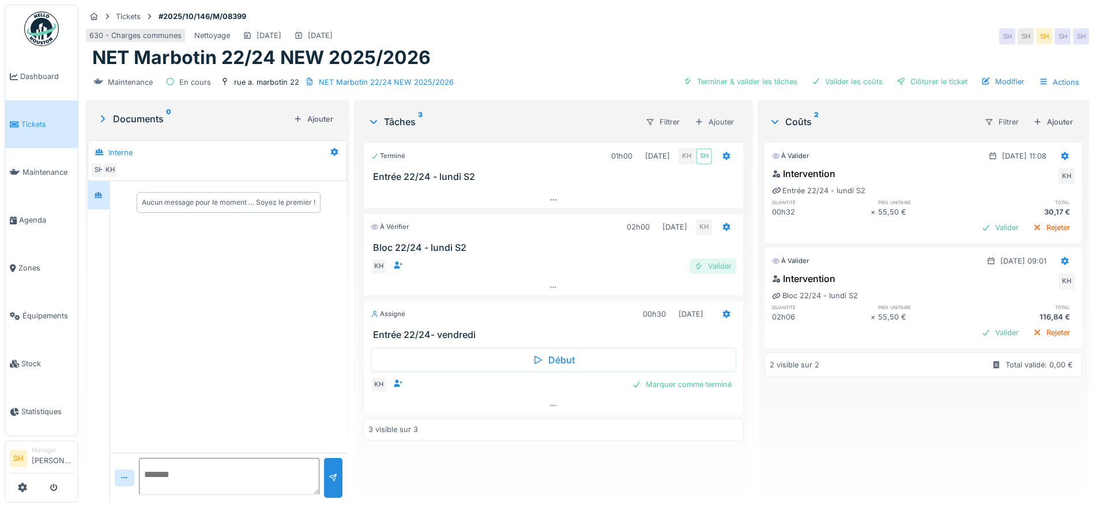
click at [699, 262] on div "Valider" at bounding box center [712, 266] width 47 height 16
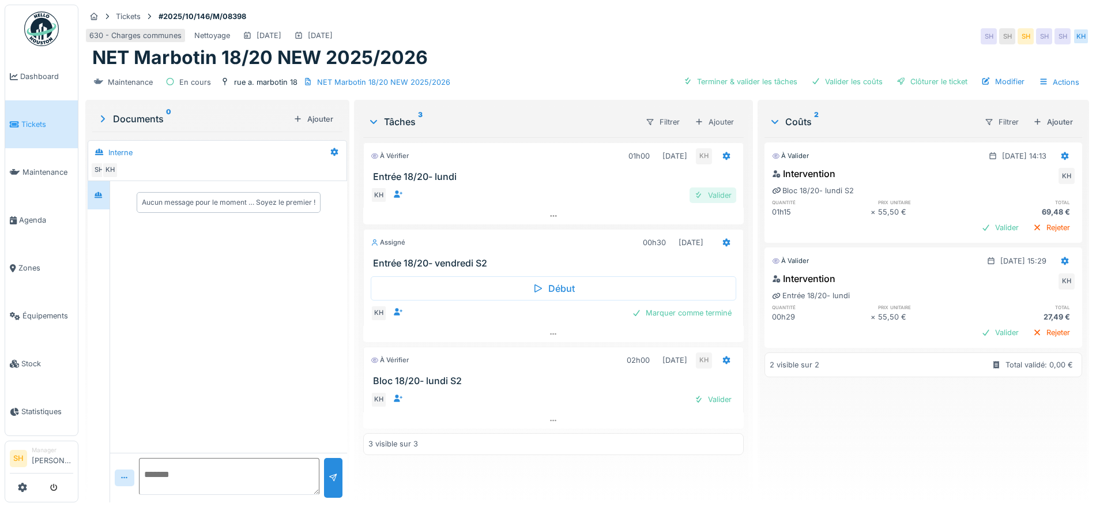
click at [706, 197] on div "Valider" at bounding box center [712, 195] width 47 height 16
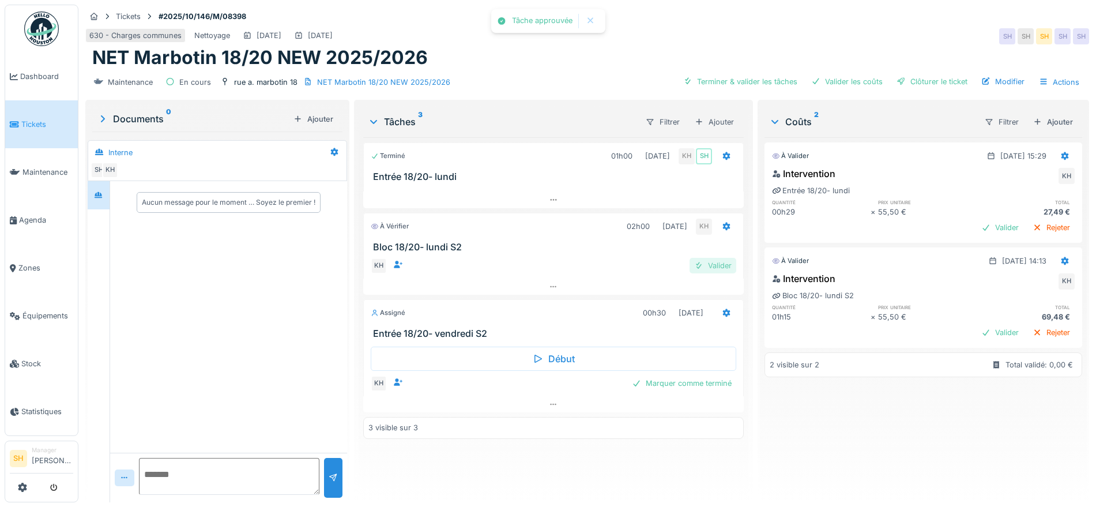
click at [710, 265] on div "Valider" at bounding box center [712, 266] width 47 height 16
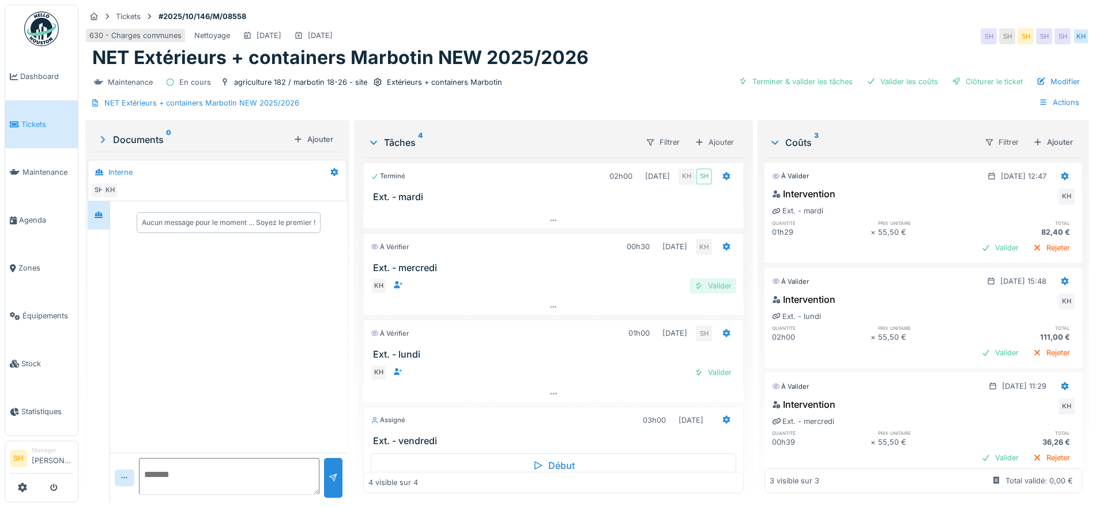
click at [707, 282] on div "Valider" at bounding box center [712, 286] width 47 height 16
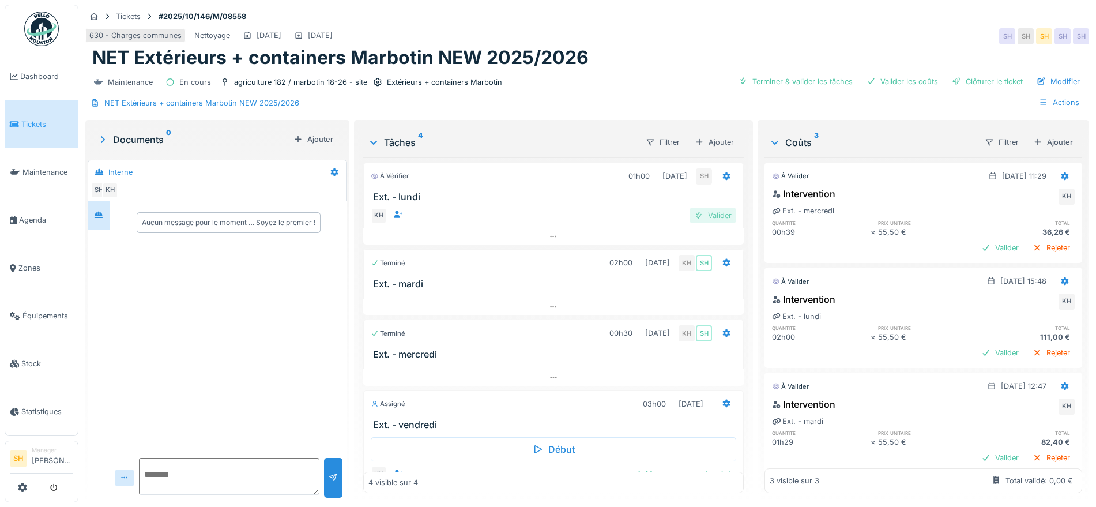
click at [707, 217] on div "Valider" at bounding box center [712, 215] width 47 height 16
